Goal: Information Seeking & Learning: Check status

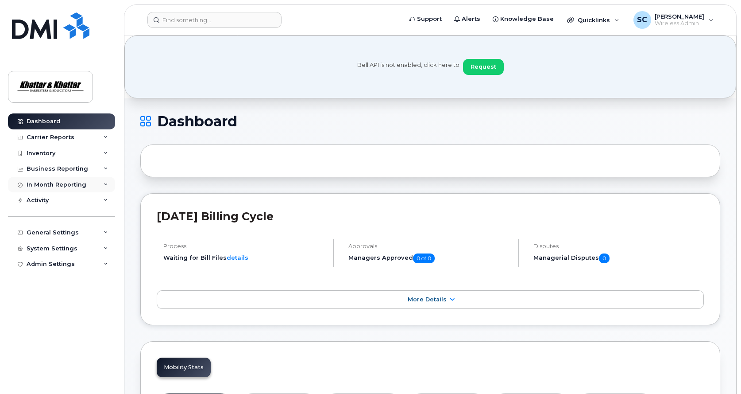
click at [47, 184] on div "In Month Reporting" at bounding box center [57, 184] width 60 height 7
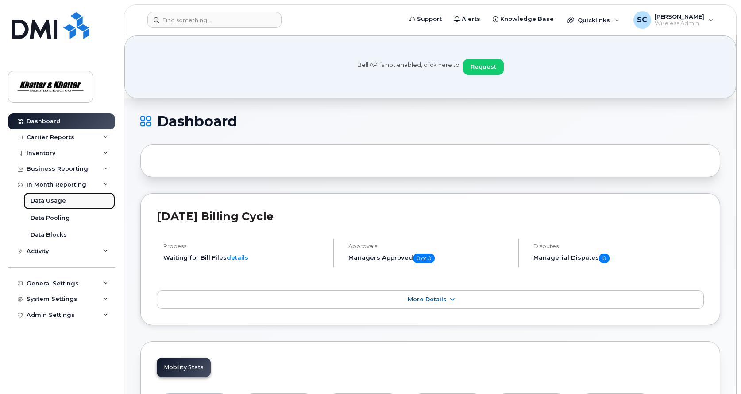
click at [43, 199] on div "Data Usage" at bounding box center [48, 201] width 35 height 8
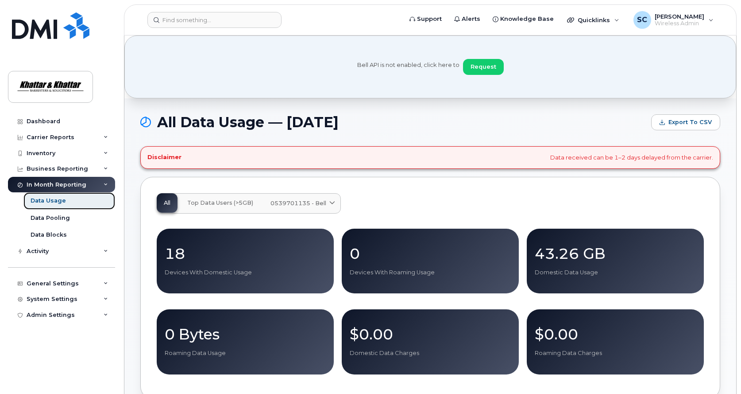
click at [38, 200] on div "Data Usage" at bounding box center [48, 201] width 35 height 8
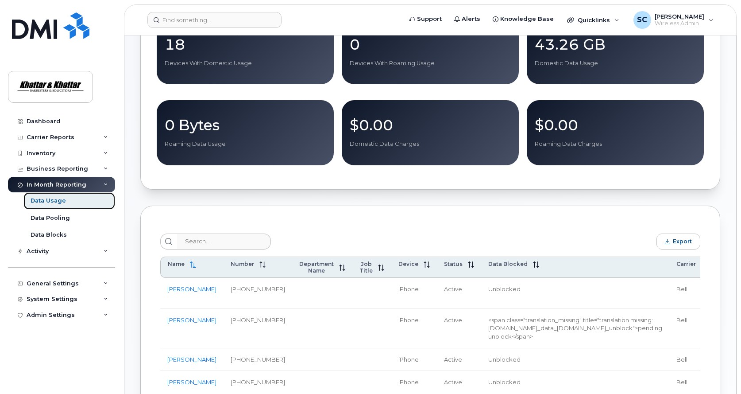
scroll to position [221, 0]
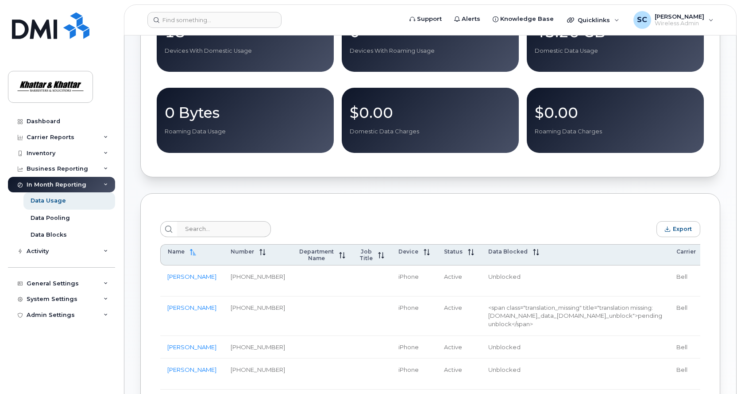
click at [722, 257] on span "Days Left" at bounding box center [729, 254] width 14 height 13
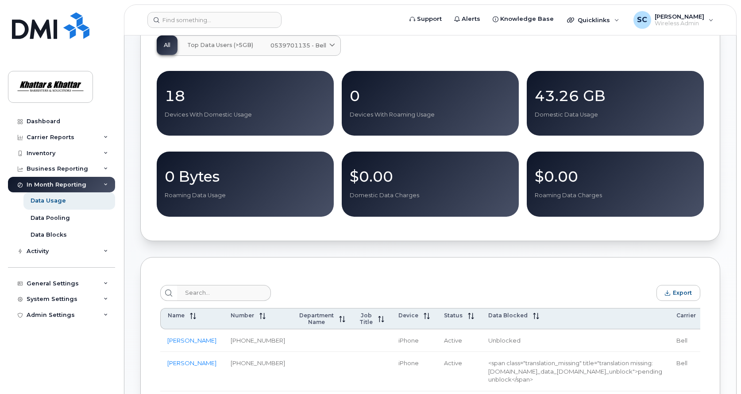
scroll to position [0, 0]
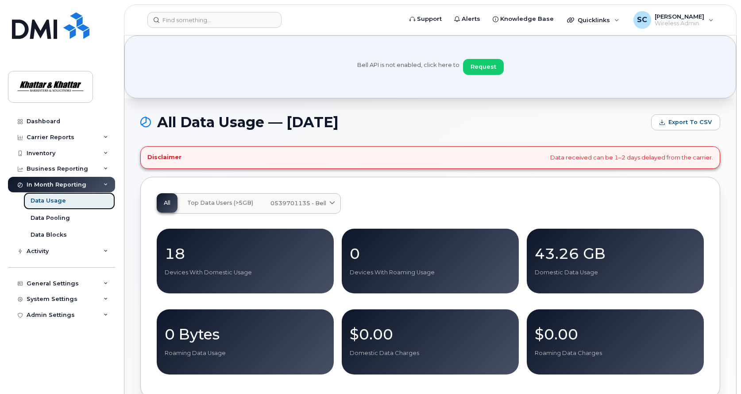
click at [46, 201] on div "Data Usage" at bounding box center [48, 201] width 35 height 8
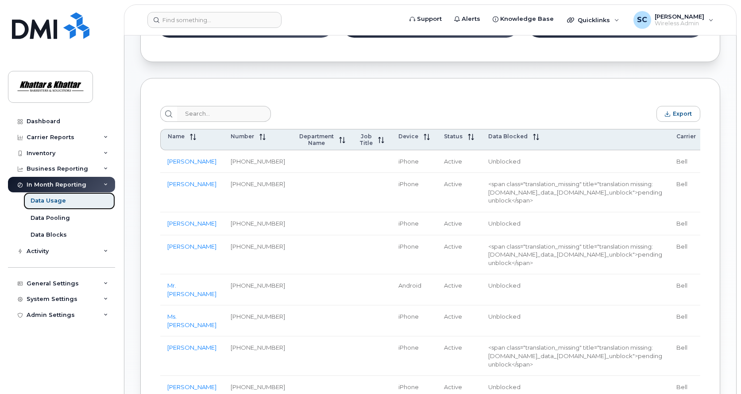
scroll to position [354, 0]
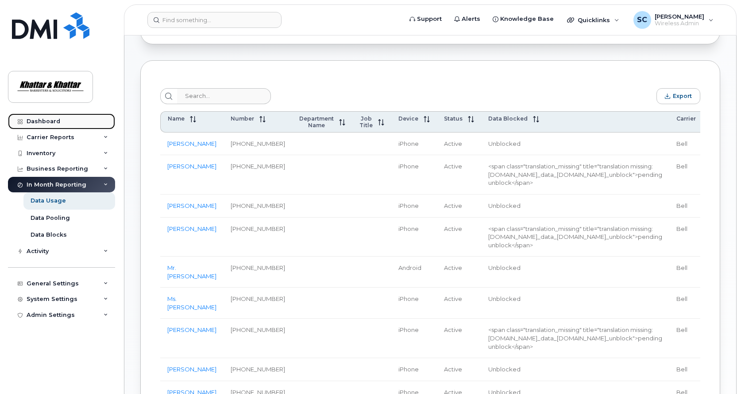
click at [36, 121] on div "Dashboard" at bounding box center [44, 121] width 34 height 7
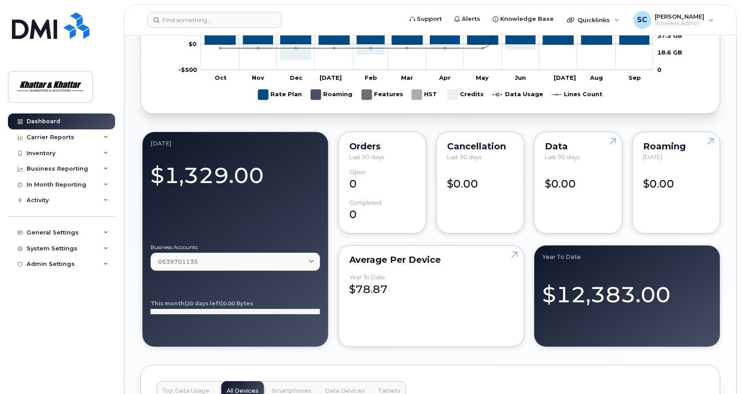
scroll to position [664, 0]
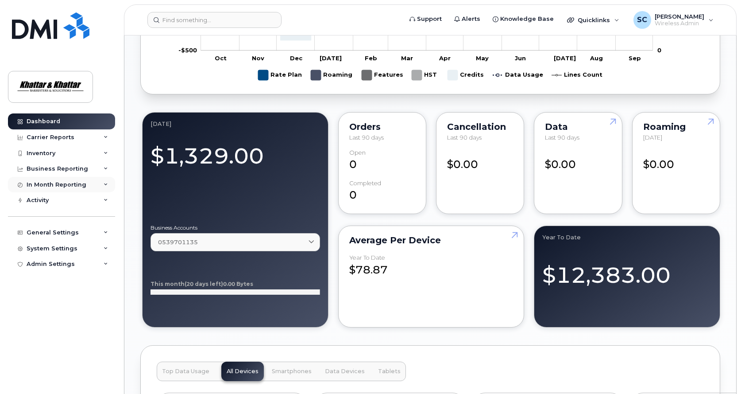
click at [45, 184] on div "In Month Reporting" at bounding box center [57, 184] width 60 height 7
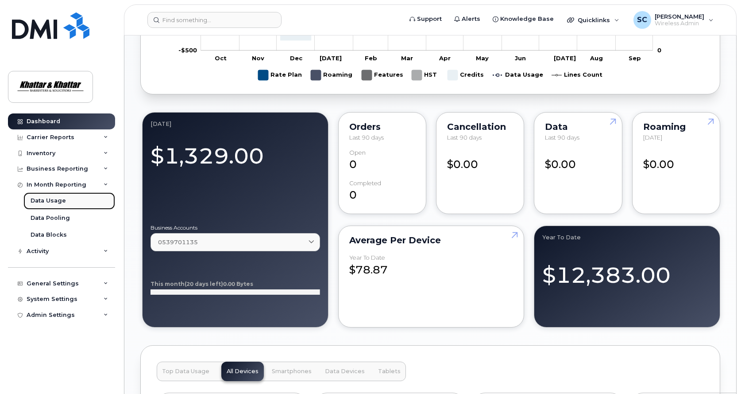
click at [39, 199] on div "Data Usage" at bounding box center [48, 201] width 35 height 8
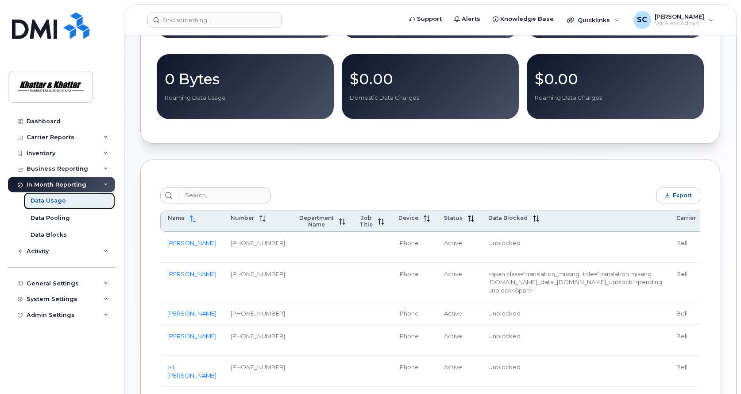
scroll to position [266, 0]
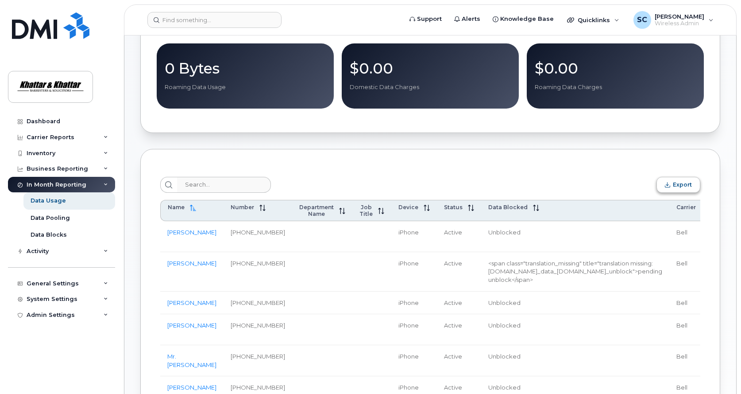
click at [674, 188] on span "Export" at bounding box center [682, 184] width 19 height 7
click at [647, 23] on span "SC" at bounding box center [642, 20] width 10 height 11
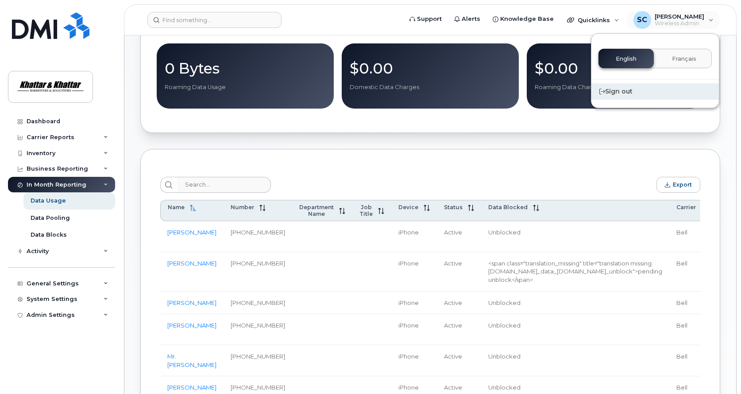
click at [608, 95] on div "Sign out" at bounding box center [656, 91] width 128 height 16
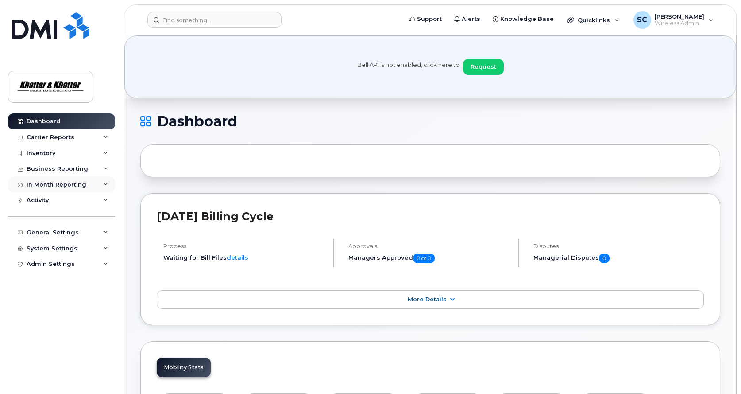
click at [39, 185] on div "In Month Reporting" at bounding box center [57, 184] width 60 height 7
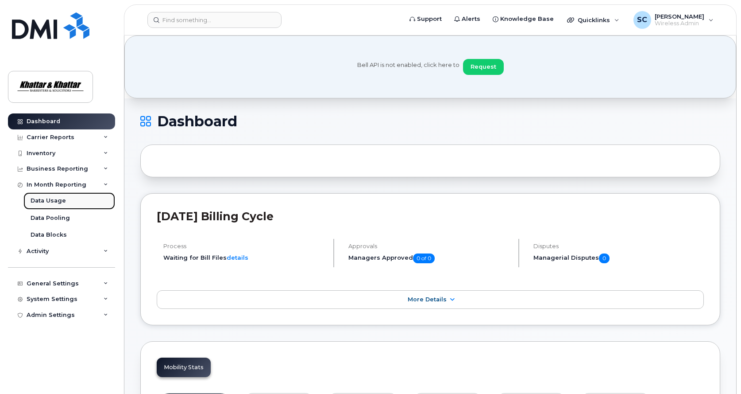
click at [42, 201] on div "Data Usage" at bounding box center [48, 201] width 35 height 8
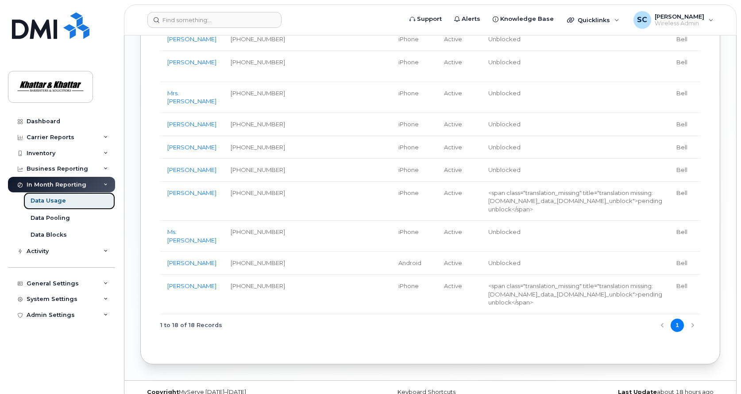
scroll to position [850, 0]
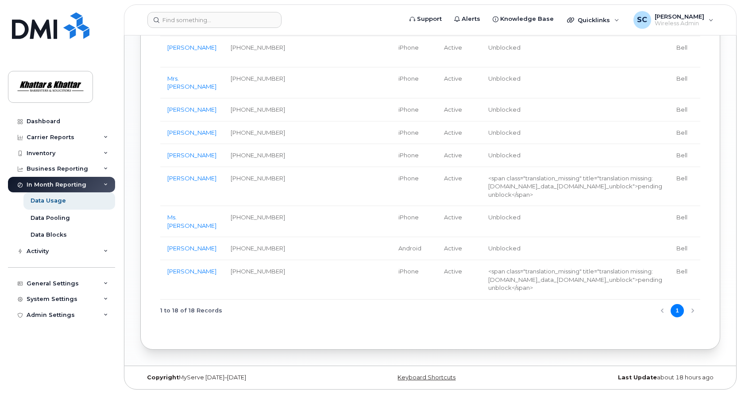
click at [694, 309] on div "1 to 18 of 18 Records 1" at bounding box center [430, 310] width 540 height 23
click at [47, 219] on div "Data Pooling" at bounding box center [50, 218] width 39 height 8
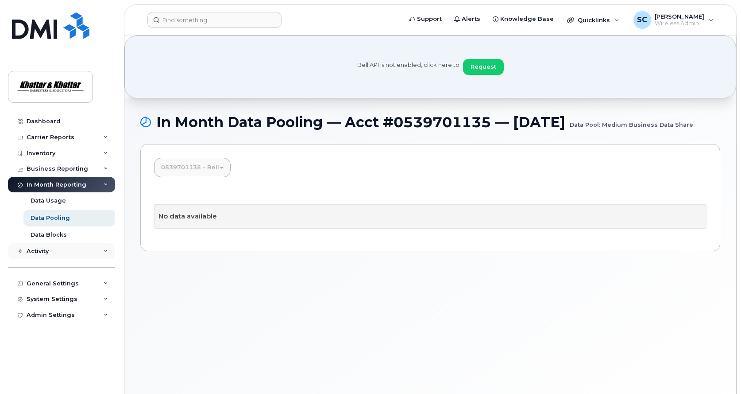
click at [39, 248] on div "Activity" at bounding box center [38, 251] width 22 height 7
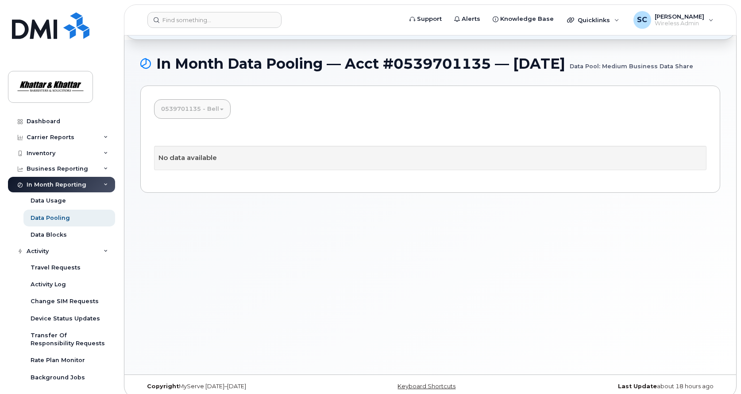
scroll to position [67, 0]
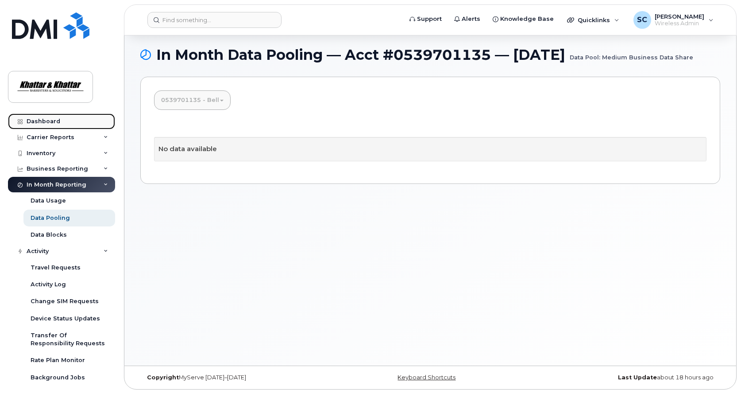
click at [41, 117] on link "Dashboard" at bounding box center [61, 121] width 107 height 16
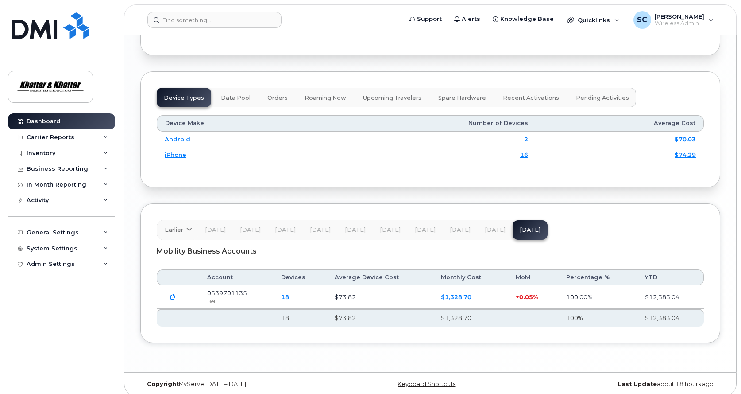
scroll to position [1148, 0]
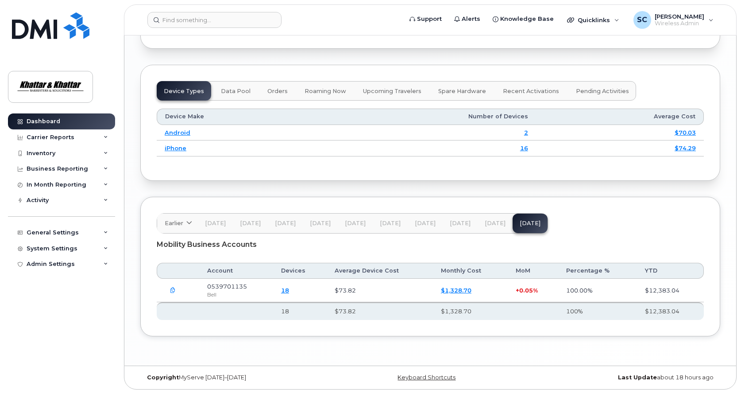
click at [105, 323] on div "Dashboard Carrier Reports Monthly Billing Data Daily Data Pooling Data Behavior…" at bounding box center [62, 246] width 109 height 267
click at [39, 199] on div "Activity" at bounding box center [38, 200] width 22 height 7
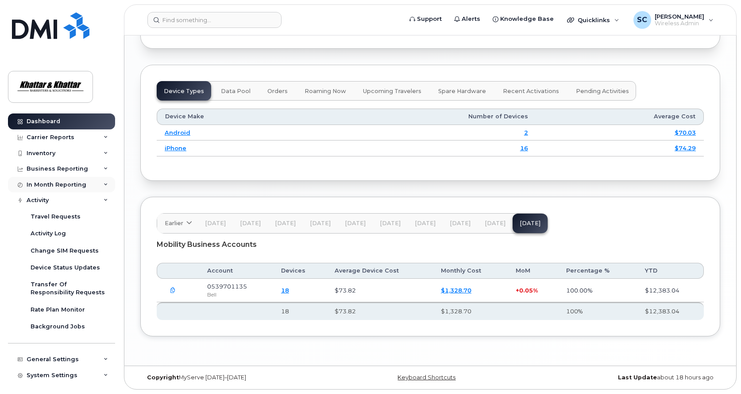
click at [38, 184] on div "In Month Reporting" at bounding box center [57, 184] width 60 height 7
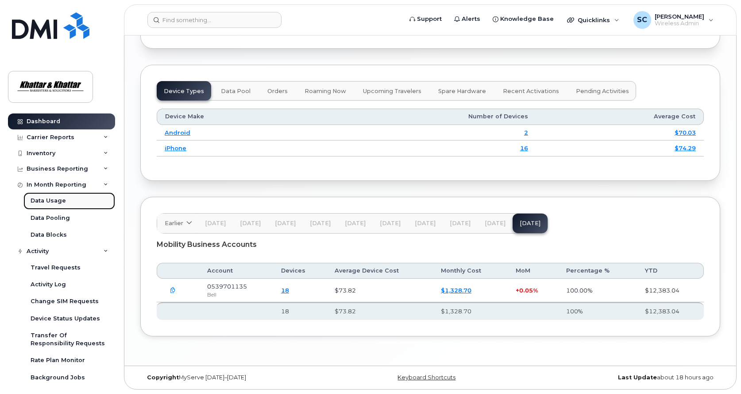
click at [45, 200] on div "Data Usage" at bounding box center [48, 201] width 35 height 8
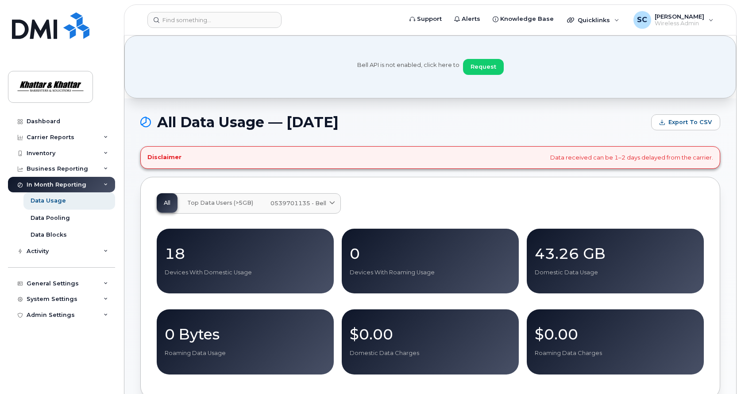
click at [333, 202] on icon at bounding box center [332, 203] width 6 height 6
click at [379, 204] on div "All Top Data Users (>5GB) 0539701135 - Bell Medium Business Data Share Corp Bus…" at bounding box center [430, 203] width 547 height 20
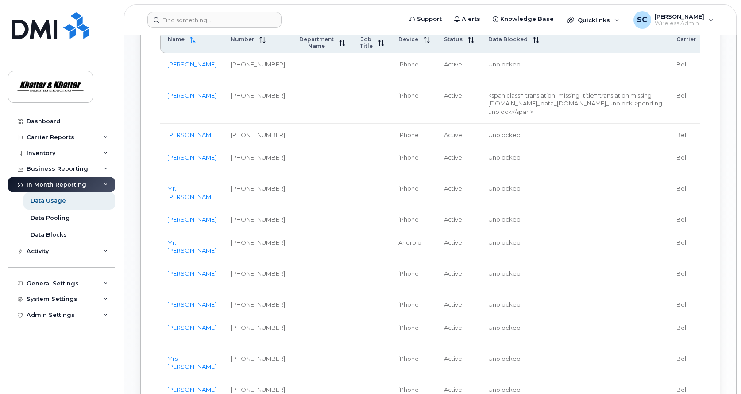
scroll to position [443, 0]
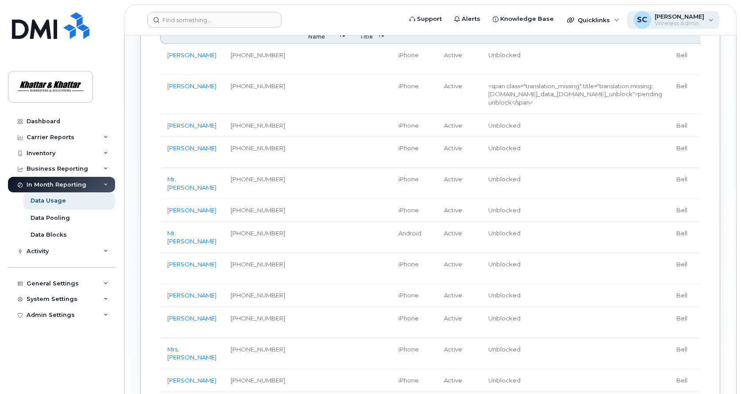
click at [646, 22] on span "SC" at bounding box center [642, 20] width 10 height 11
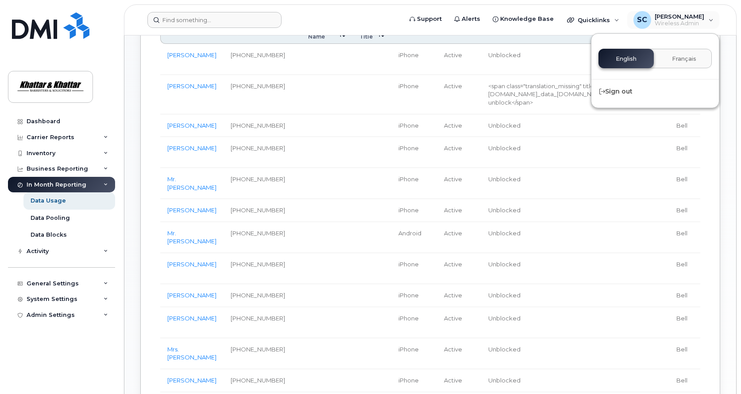
click at [379, 17] on form at bounding box center [271, 20] width 249 height 16
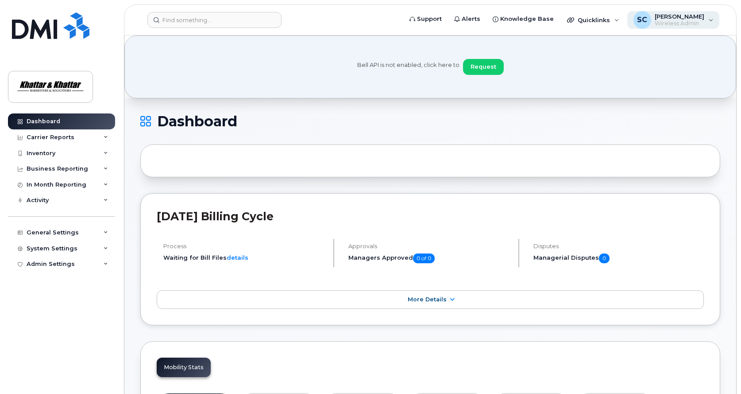
click at [662, 22] on span "Wireless Admin" at bounding box center [680, 23] width 50 height 7
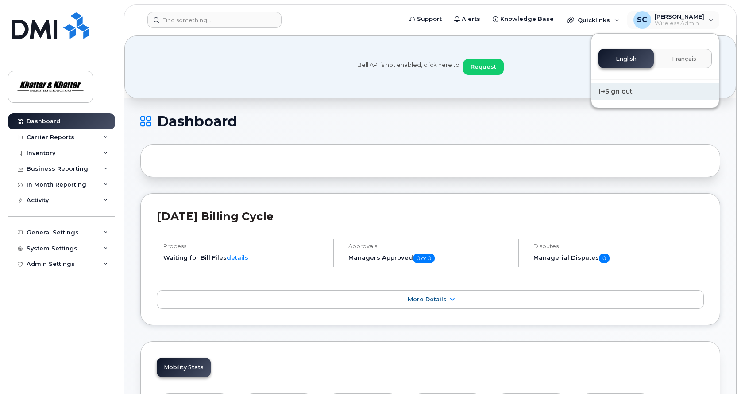
click at [619, 90] on div "Sign out" at bounding box center [656, 91] width 128 height 16
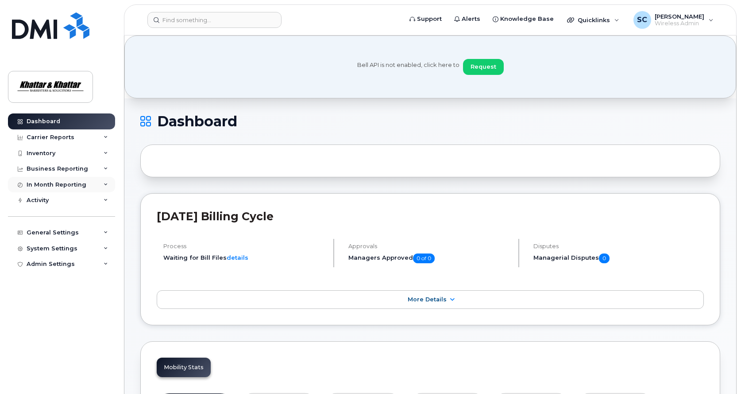
click at [30, 185] on div "In Month Reporting" at bounding box center [57, 184] width 60 height 7
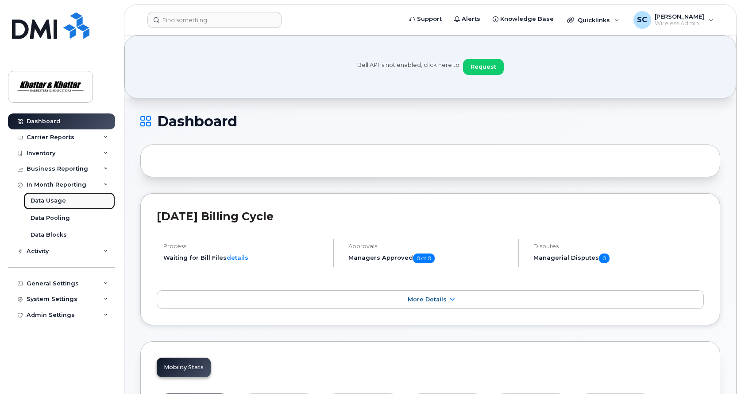
click at [35, 201] on div "Data Usage" at bounding box center [48, 201] width 35 height 8
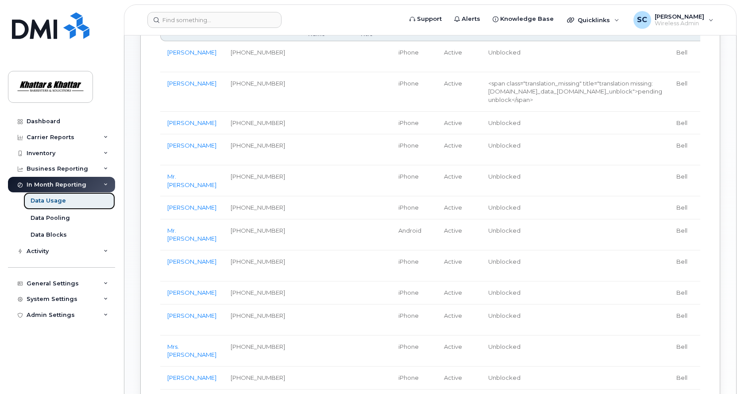
scroll to position [443, 0]
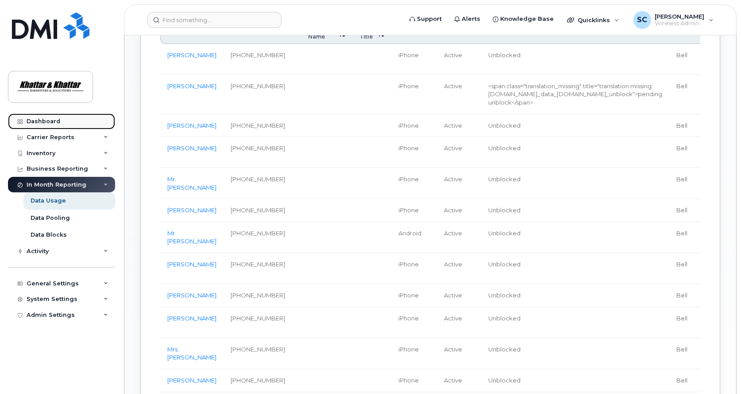
click at [47, 117] on link "Dashboard" at bounding box center [61, 121] width 107 height 16
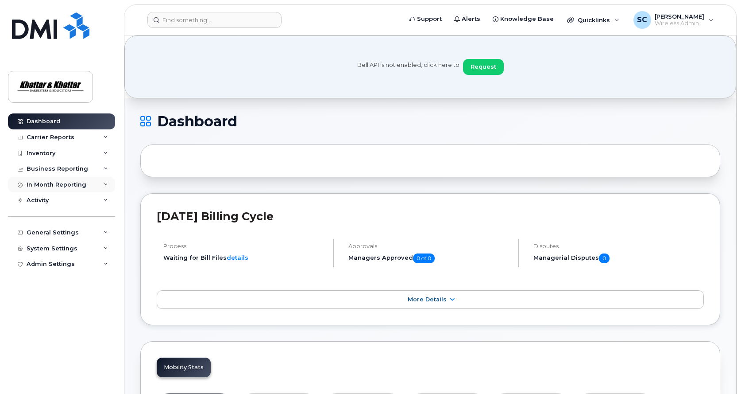
click at [43, 187] on div "In Month Reporting" at bounding box center [57, 184] width 60 height 7
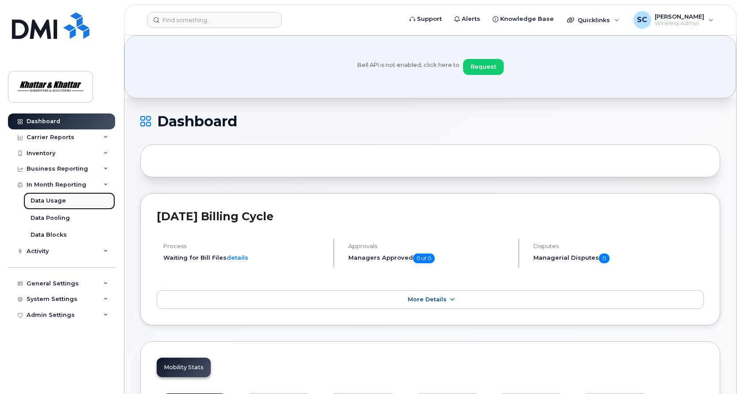
click at [43, 201] on div "Data Usage" at bounding box center [48, 201] width 35 height 8
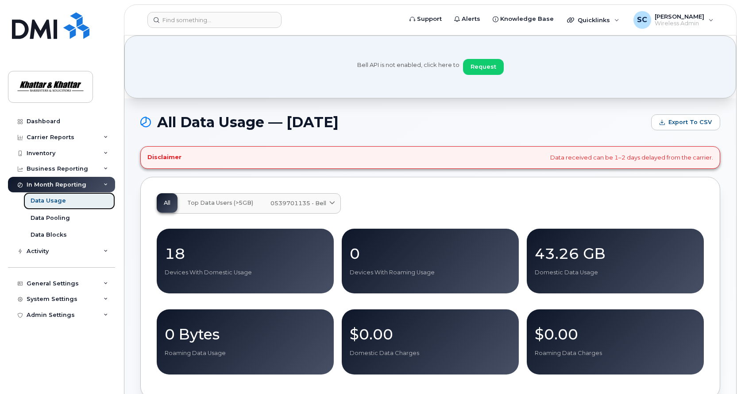
click at [47, 199] on div "Data Usage" at bounding box center [48, 201] width 35 height 8
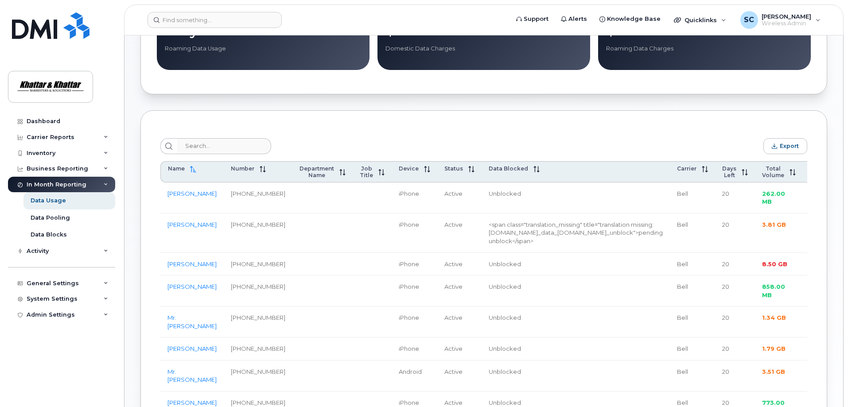
scroll to position [310, 0]
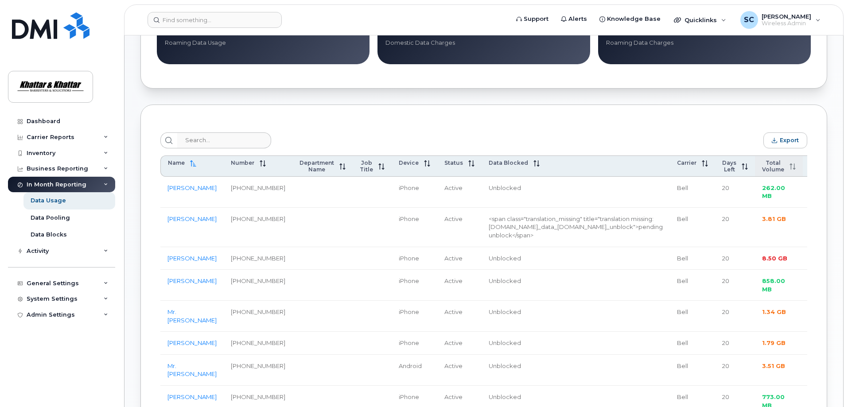
click at [741, 168] on span "Total Volume" at bounding box center [773, 165] width 22 height 13
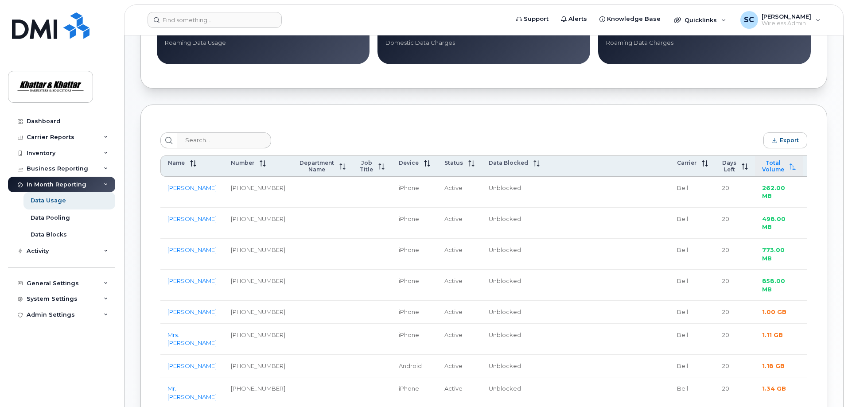
click at [741, 168] on span "Total Volume" at bounding box center [773, 165] width 22 height 13
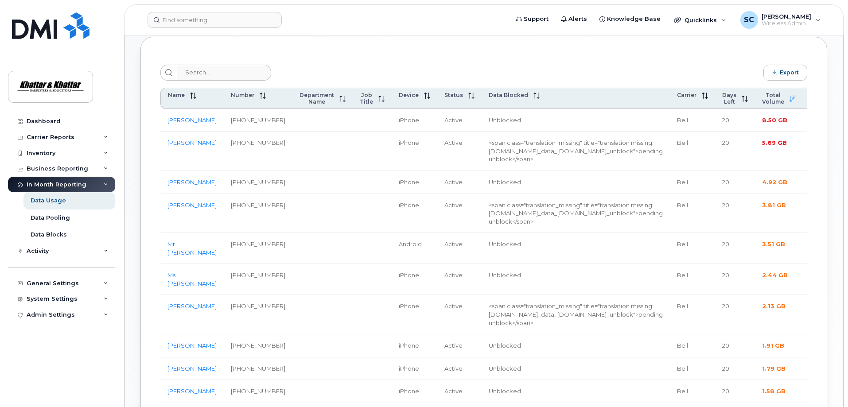
scroll to position [399, 0]
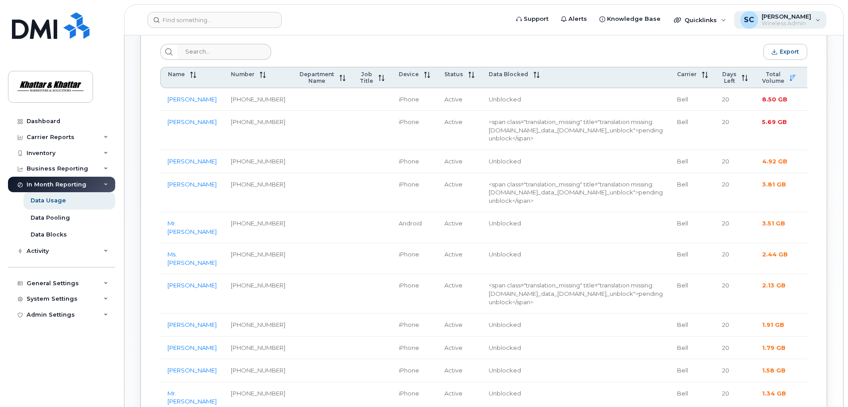
click at [741, 15] on span "[PERSON_NAME]" at bounding box center [786, 16] width 50 height 7
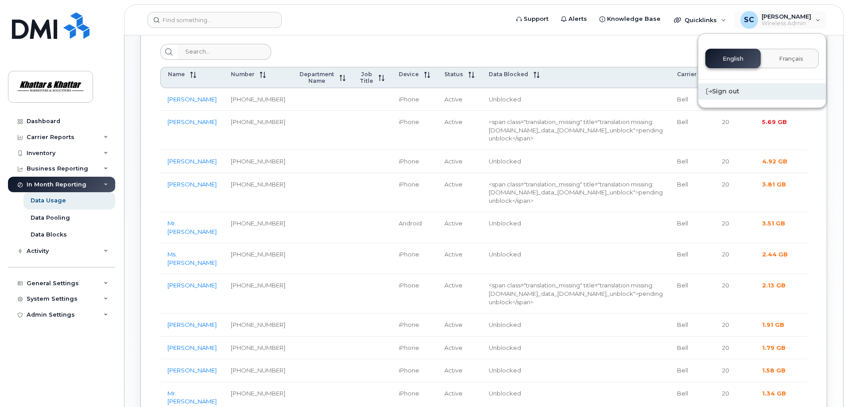
click at [732, 88] on div "Sign out" at bounding box center [762, 91] width 128 height 16
